Goal: Check status: Check status

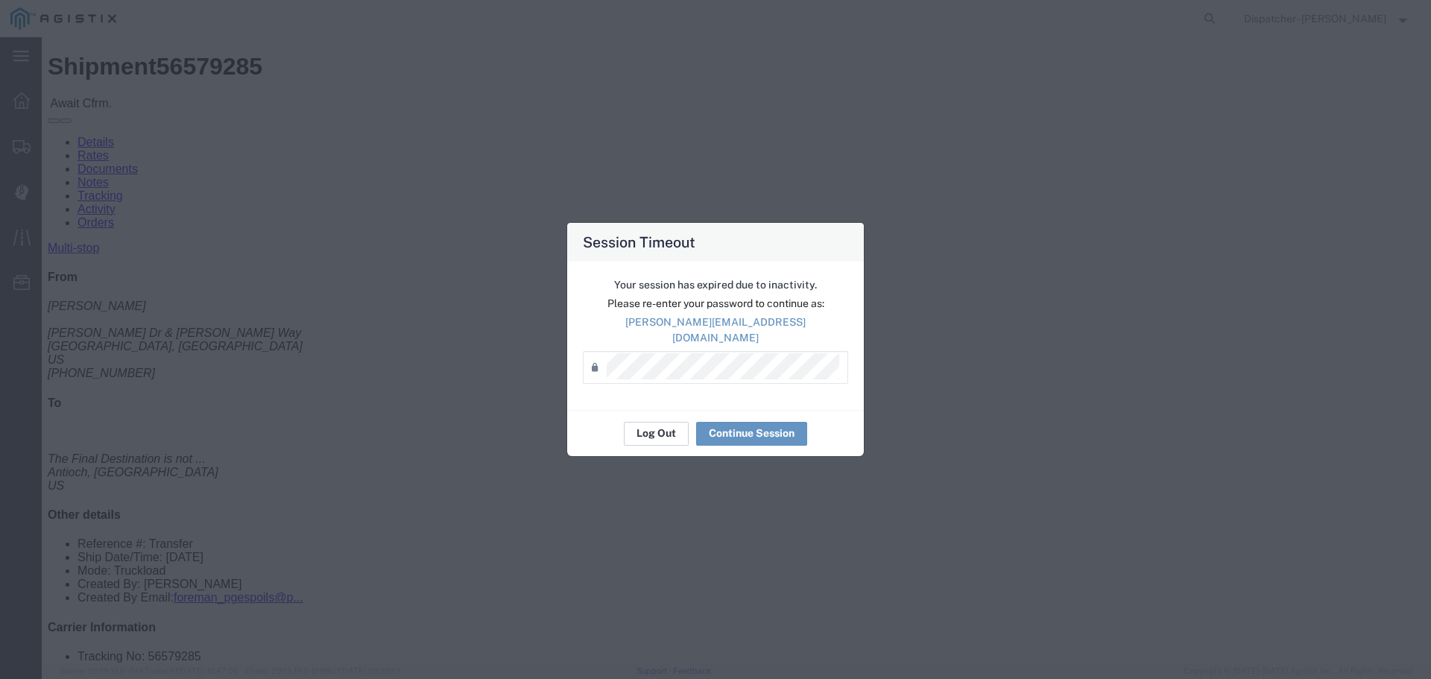
click at [659, 425] on button "Log Out" at bounding box center [656, 434] width 65 height 24
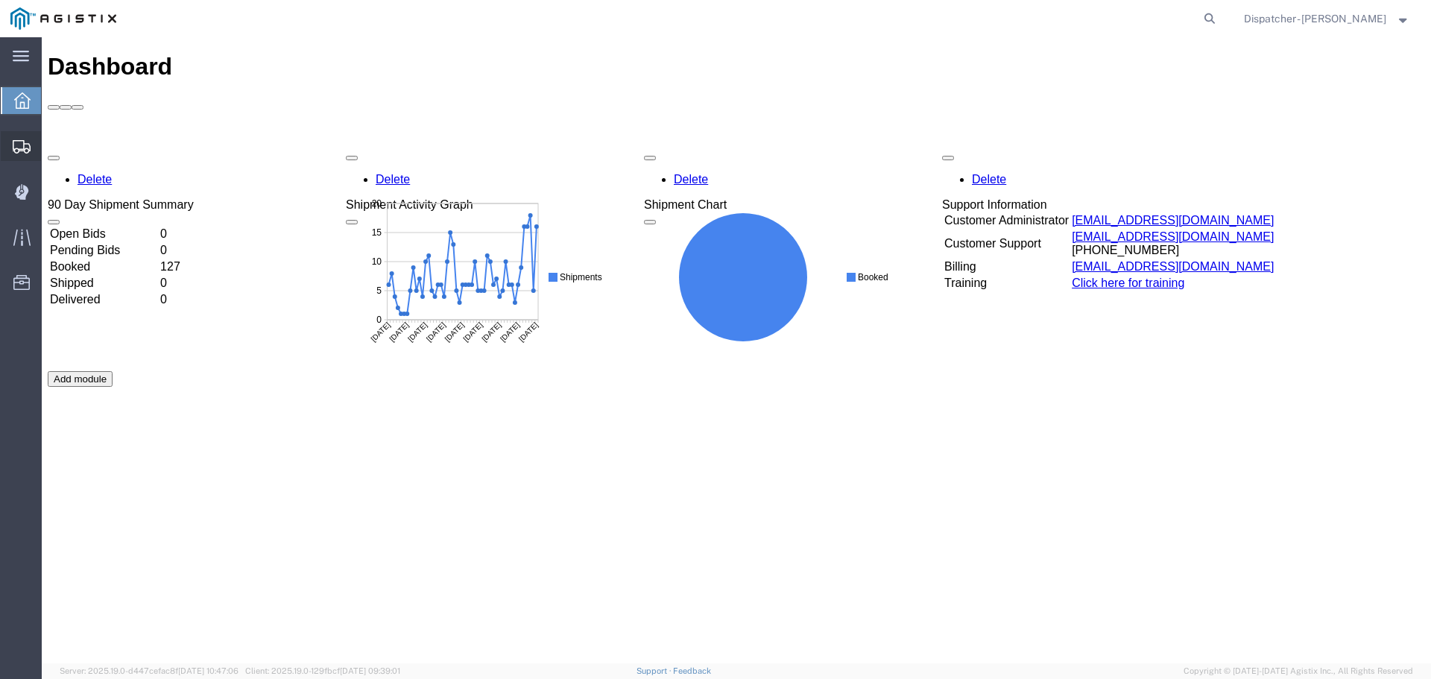
click at [14, 149] on icon at bounding box center [22, 146] width 18 height 13
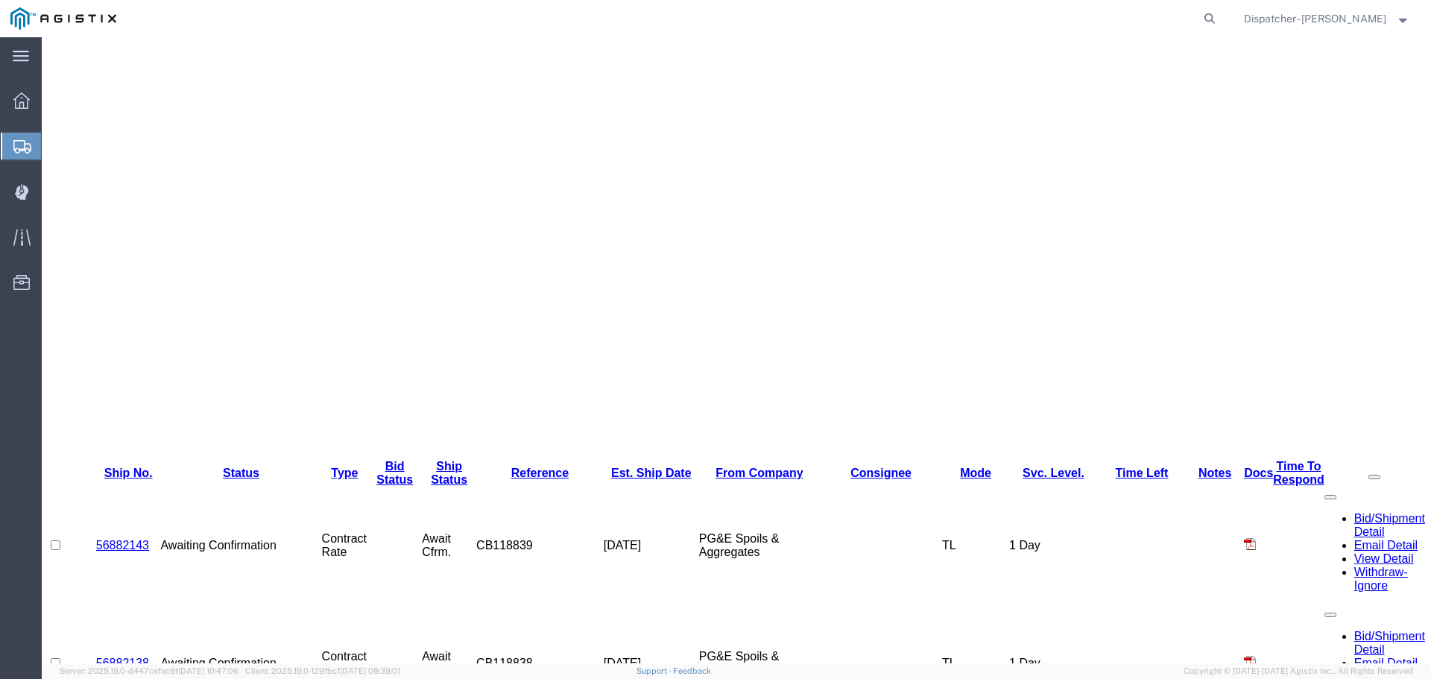
scroll to position [758, 0]
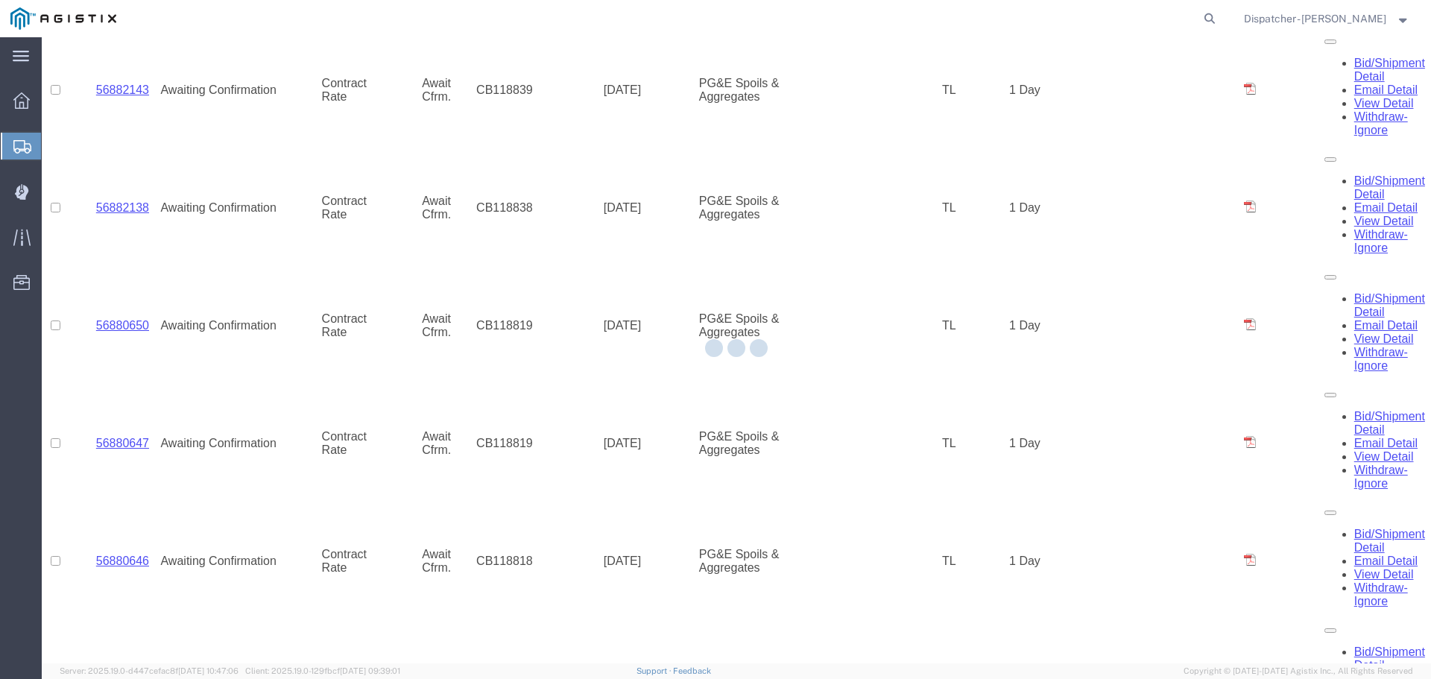
drag, startPoint x: 1423, startPoint y: 187, endPoint x: 1434, endPoint y: 681, distance: 494.2
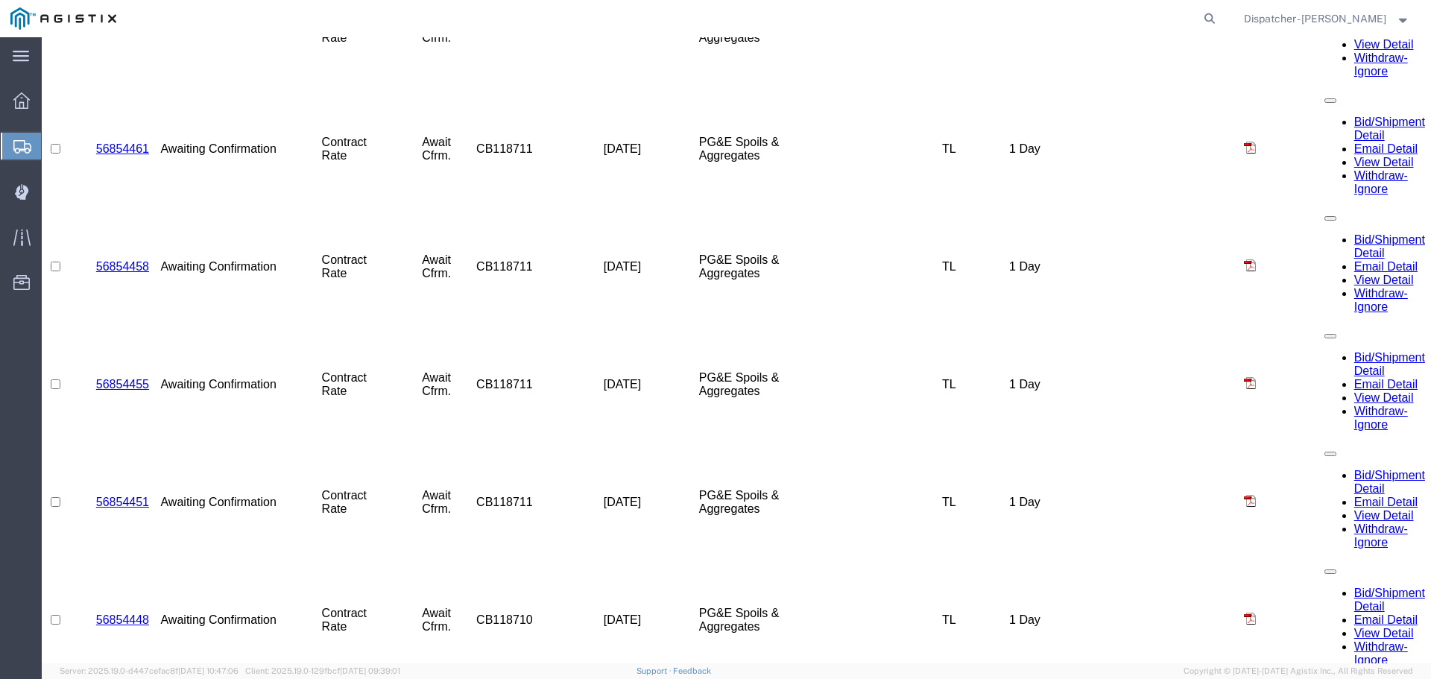
scroll to position [3308, 0]
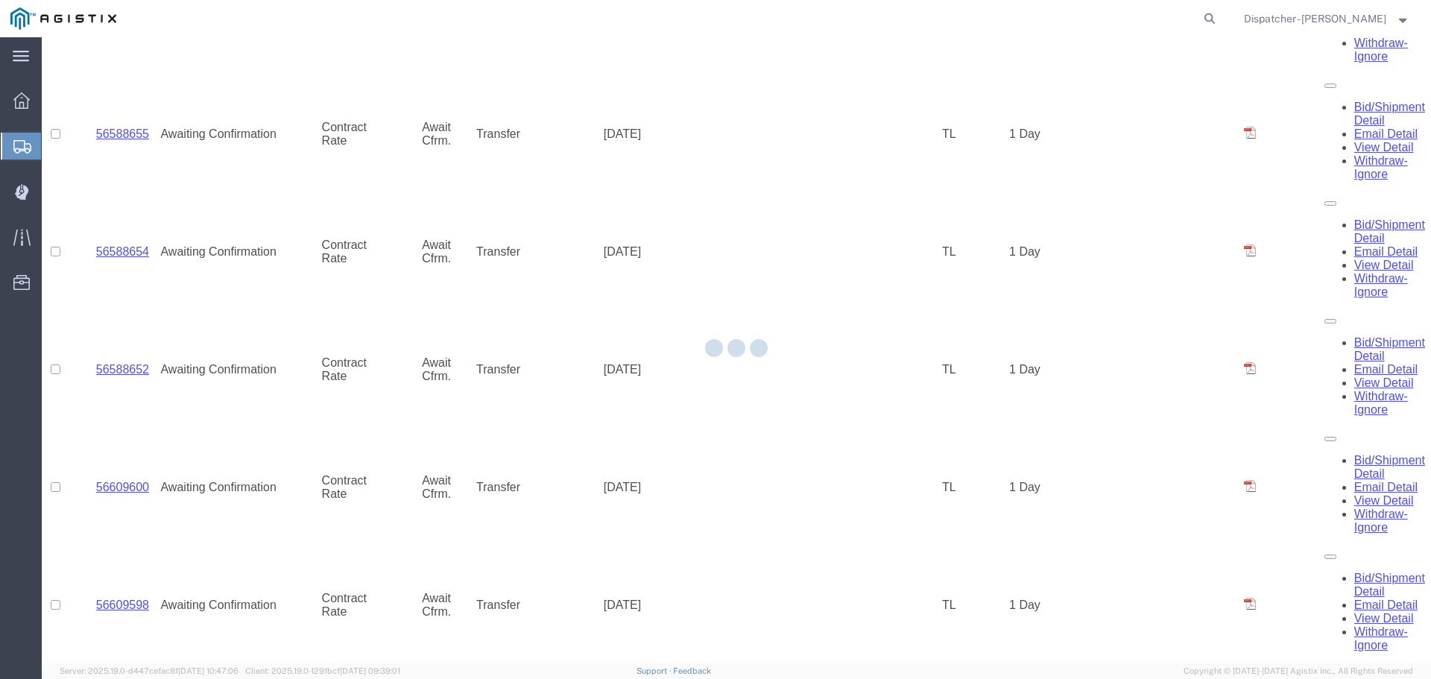
scroll to position [3308, 0]
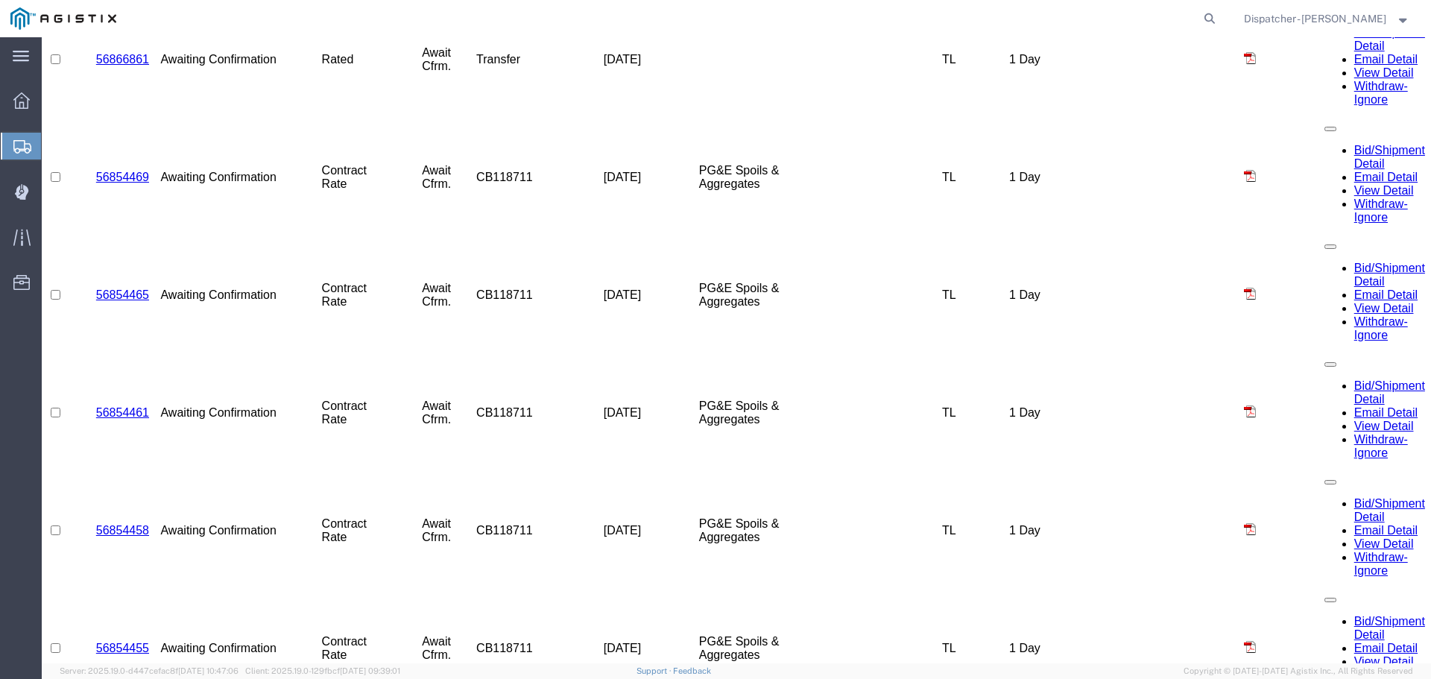
scroll to position [3109, 0]
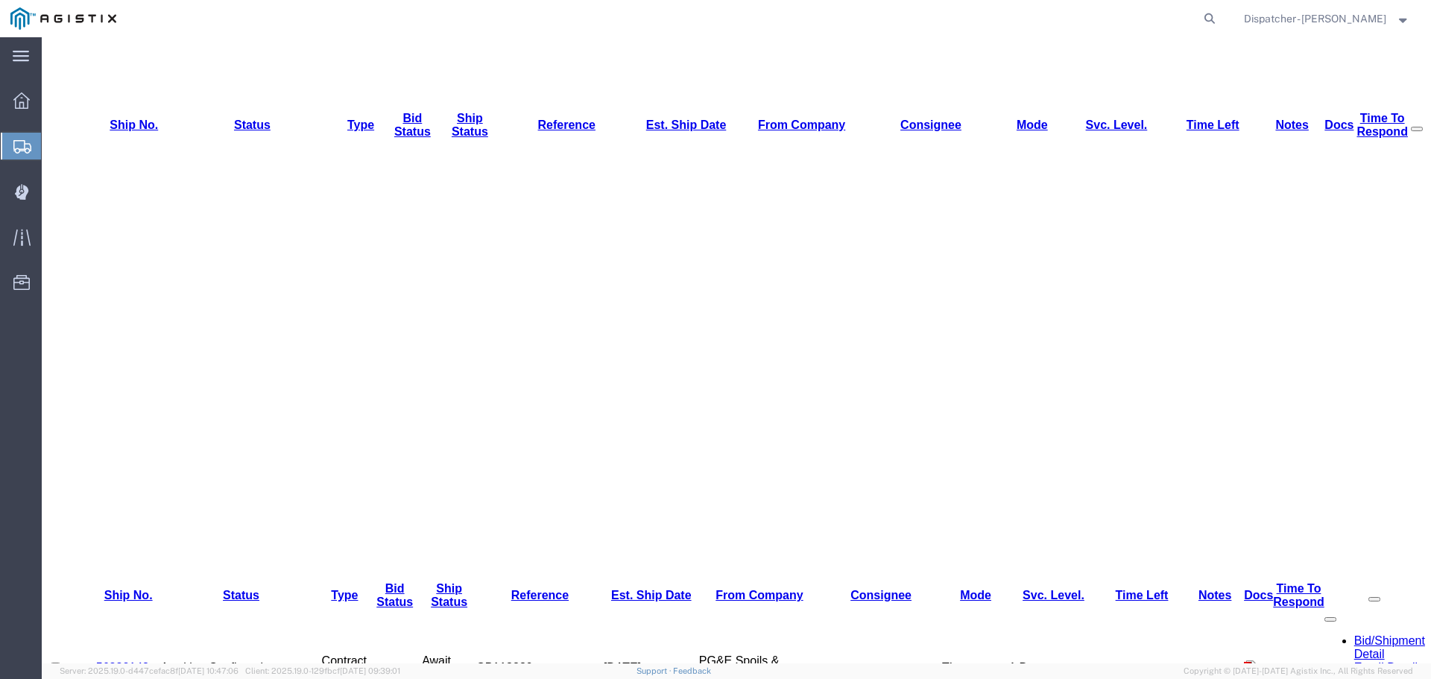
scroll to position [198, 0]
